Goal: Find specific page/section: Find specific page/section

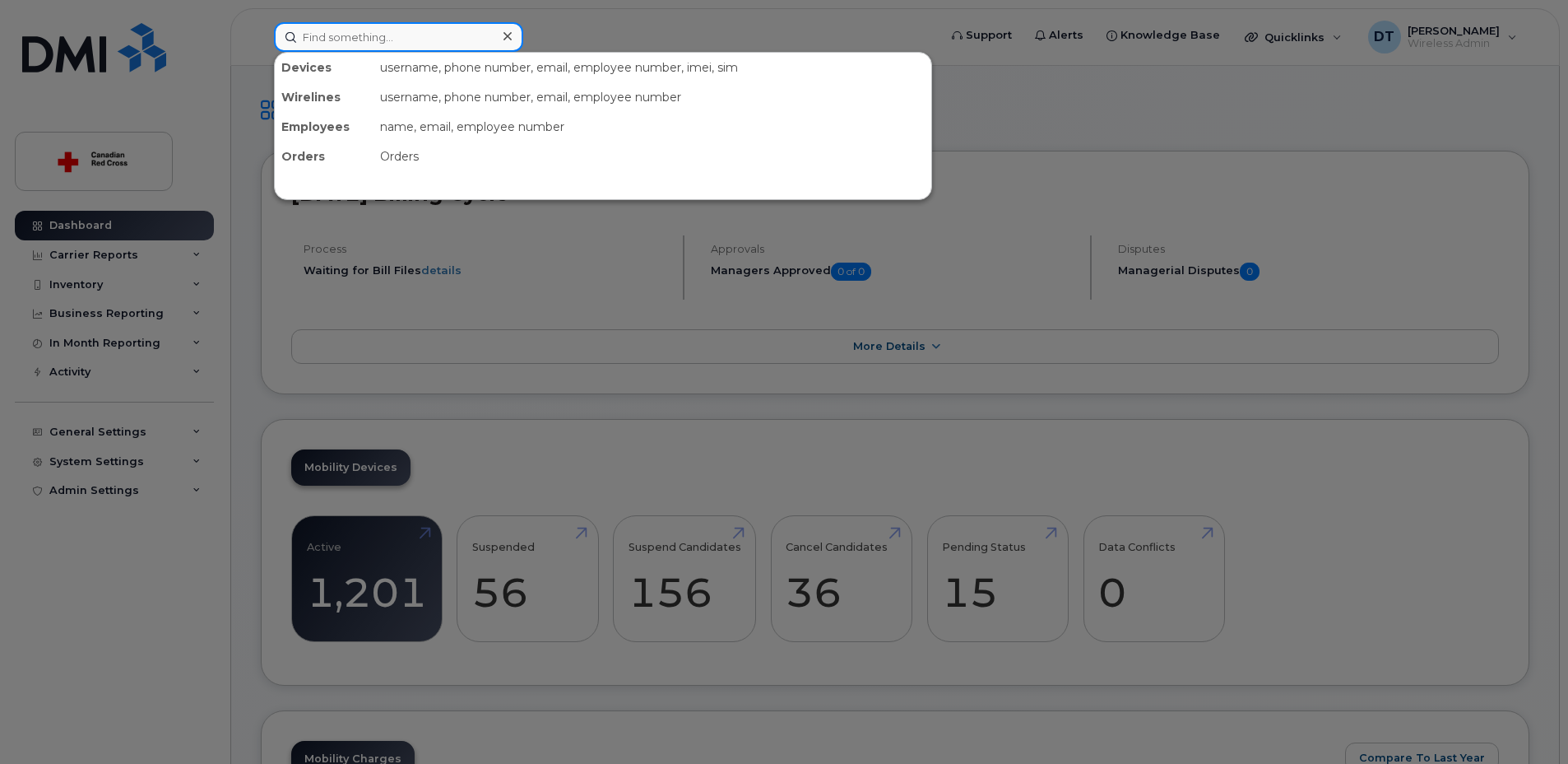
click at [461, 35] on input at bounding box center [398, 36] width 249 height 30
paste input "[PHONE_NUMBER]"
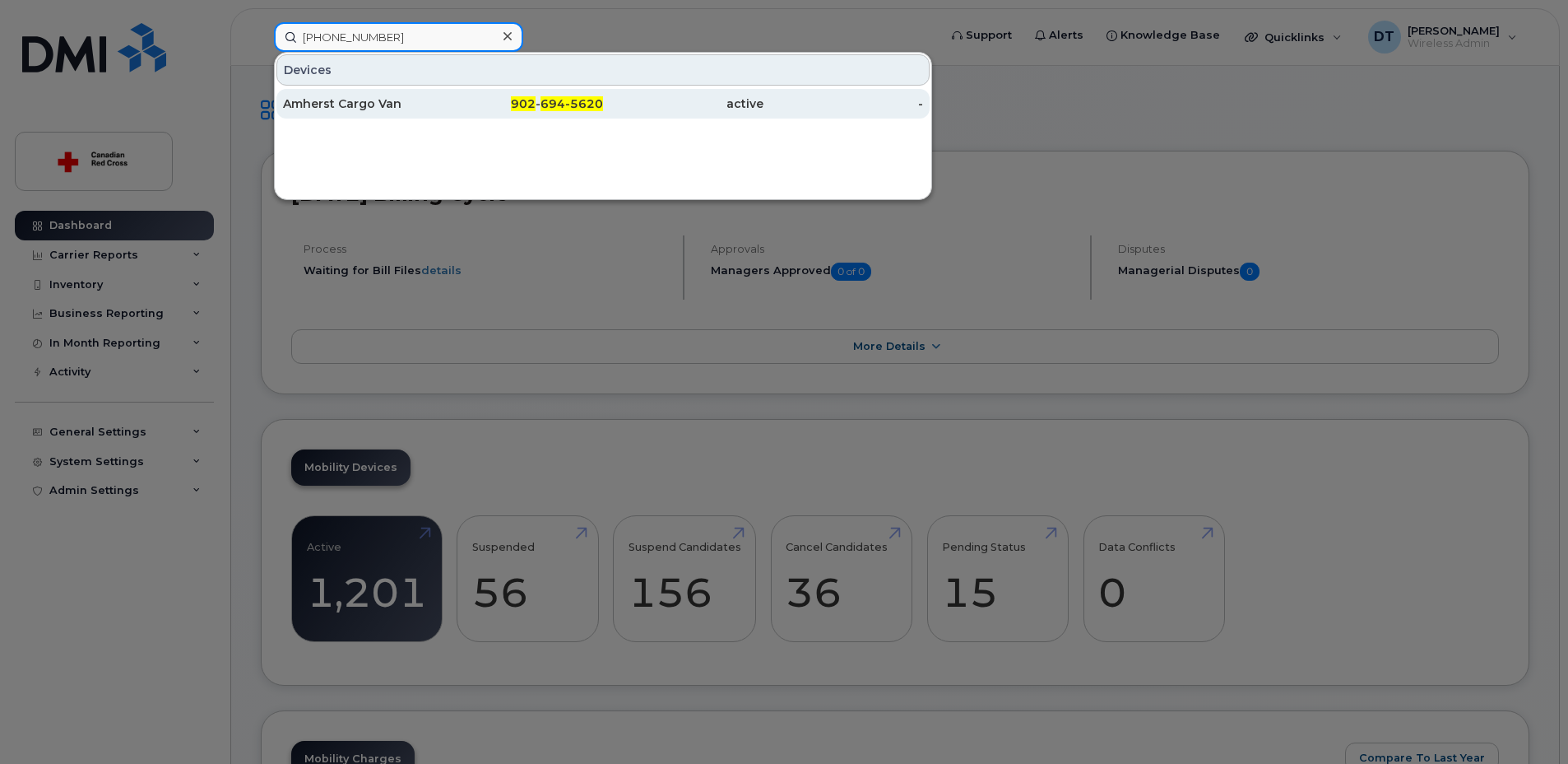
type input "[PHONE_NUMBER]"
click at [392, 101] on div "Amherst Cargo Van" at bounding box center [363, 103] width 161 height 16
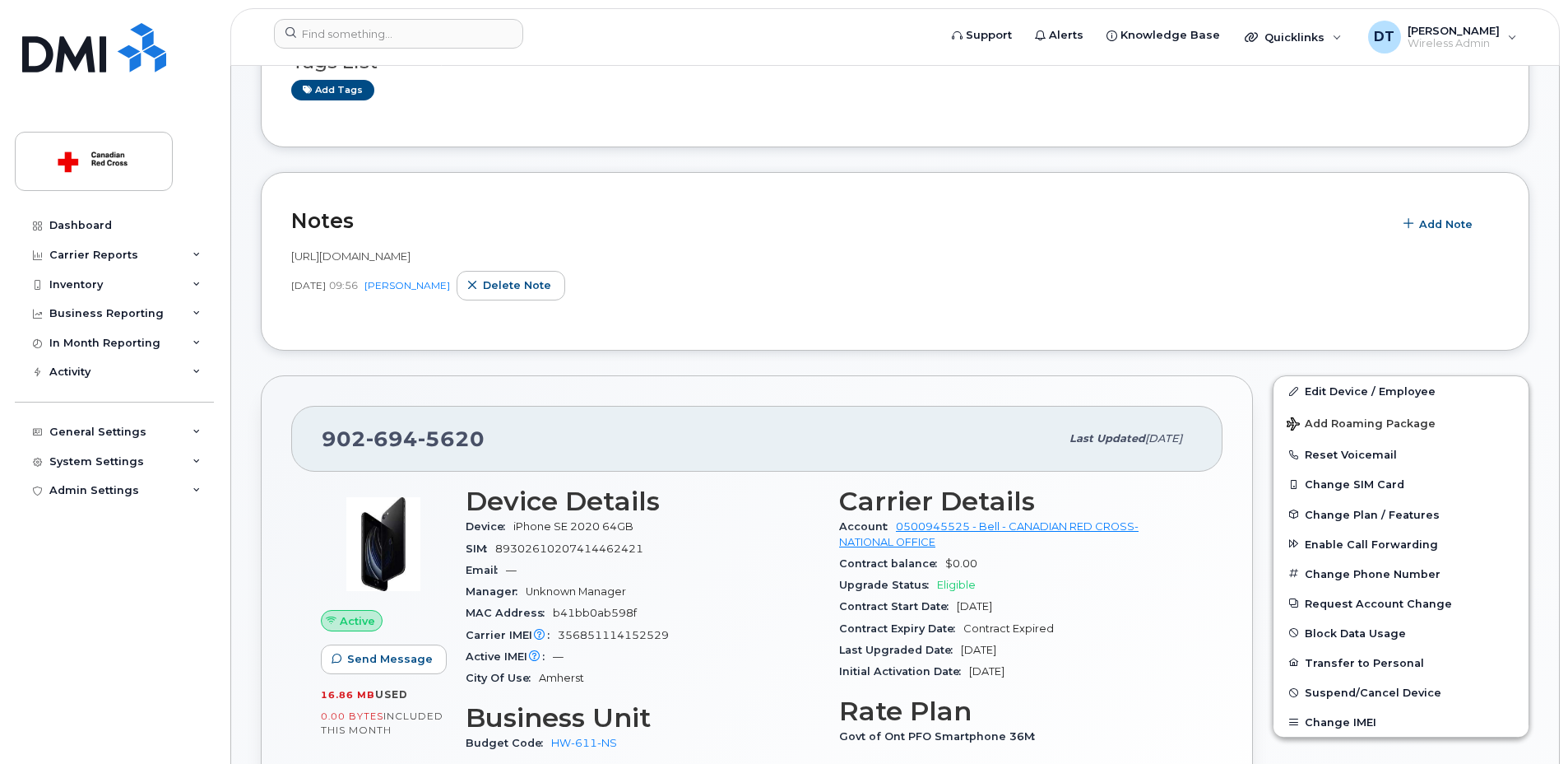
scroll to position [494, 0]
